Goal: Transaction & Acquisition: Purchase product/service

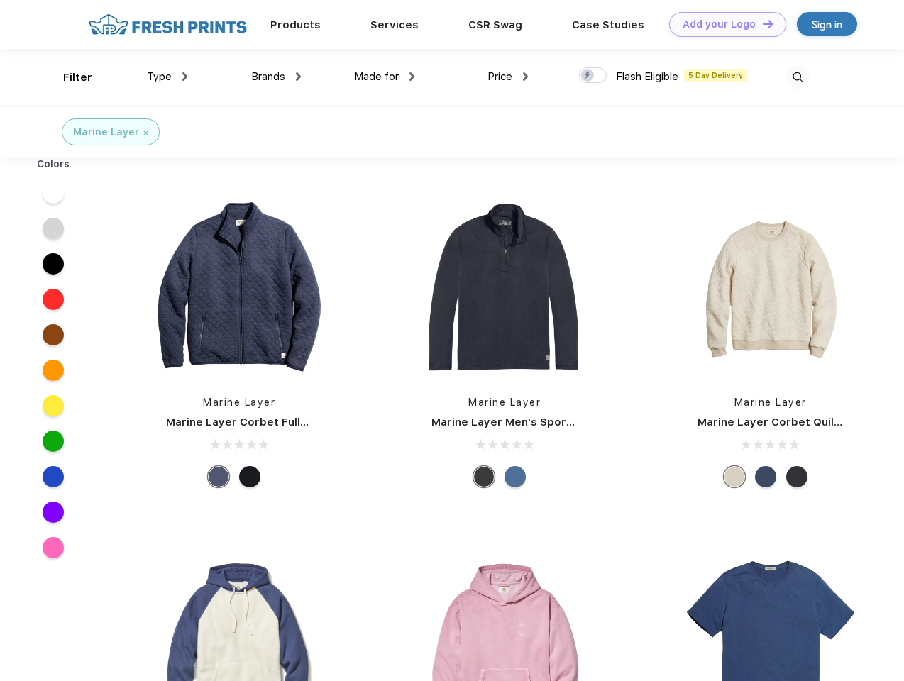
click at [722, 24] on link "Add your Logo Design Tool" at bounding box center [727, 24] width 117 height 25
click at [0, 0] on div "Design Tool" at bounding box center [0, 0] width 0 height 0
click at [762, 23] on link "Add your Logo Design Tool" at bounding box center [727, 24] width 117 height 25
click at [68, 77] on div "Filter" at bounding box center [77, 78] width 29 height 16
click at [167, 77] on span "Type" at bounding box center [159, 76] width 25 height 13
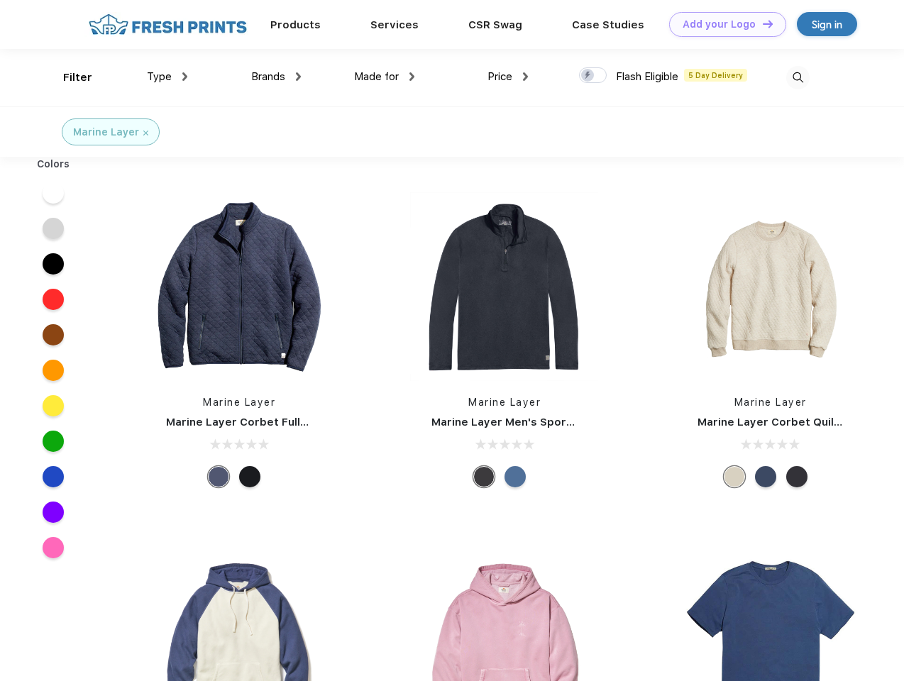
click at [276, 77] on span "Brands" at bounding box center [268, 76] width 34 height 13
click at [385, 77] on span "Made for" at bounding box center [376, 76] width 45 height 13
click at [508, 77] on span "Price" at bounding box center [500, 76] width 25 height 13
click at [593, 76] on div at bounding box center [593, 75] width 28 height 16
click at [588, 76] on input "checkbox" at bounding box center [583, 71] width 9 height 9
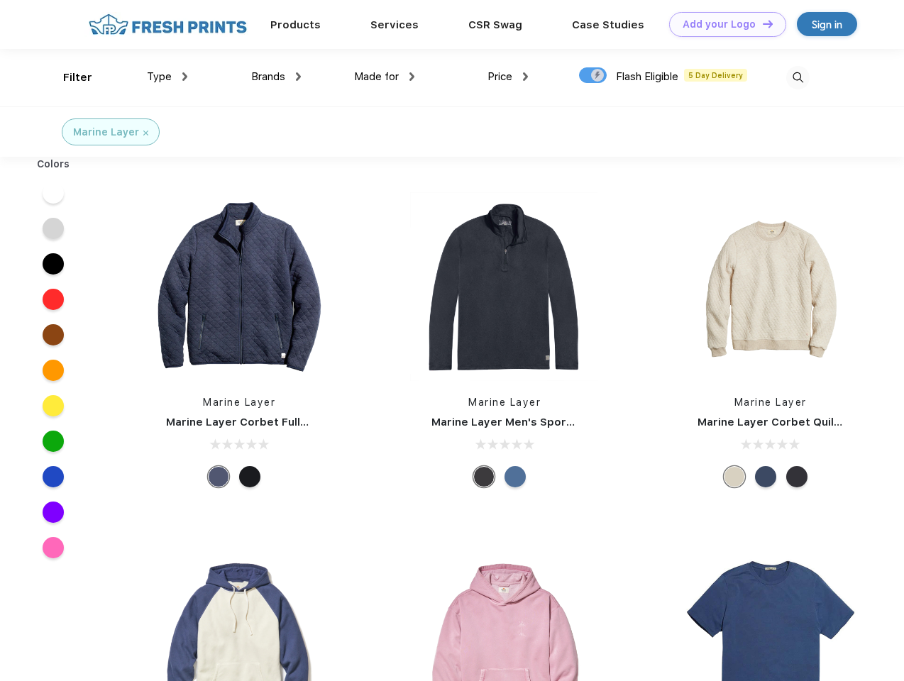
click at [798, 77] on img at bounding box center [797, 77] width 23 height 23
